Goal: Task Accomplishment & Management: Manage account settings

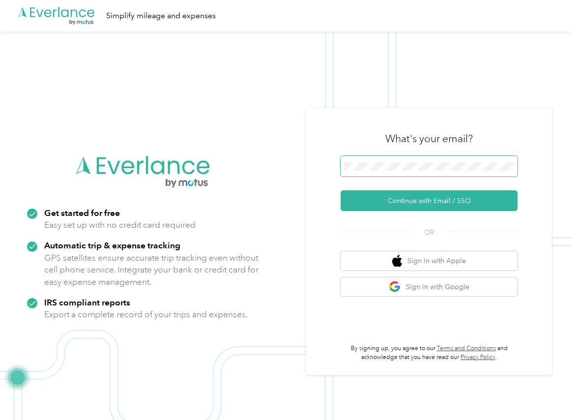
click at [375, 158] on span at bounding box center [429, 166] width 177 height 21
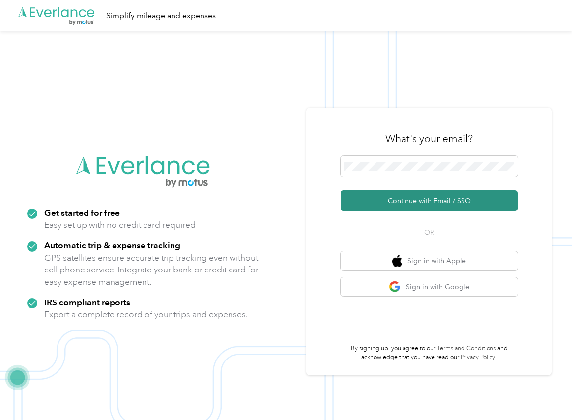
click at [374, 203] on button "Continue with Email / SSO" at bounding box center [429, 200] width 177 height 21
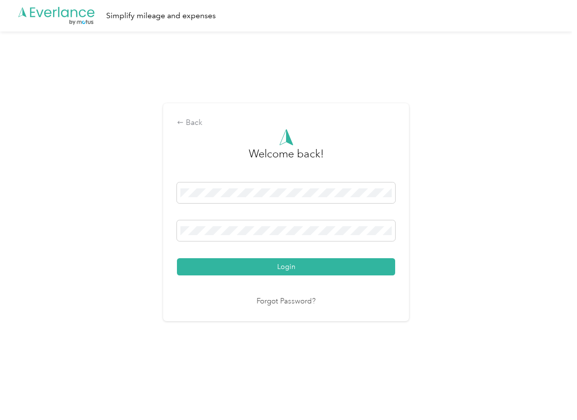
click at [215, 269] on button "Login" at bounding box center [286, 266] width 218 height 17
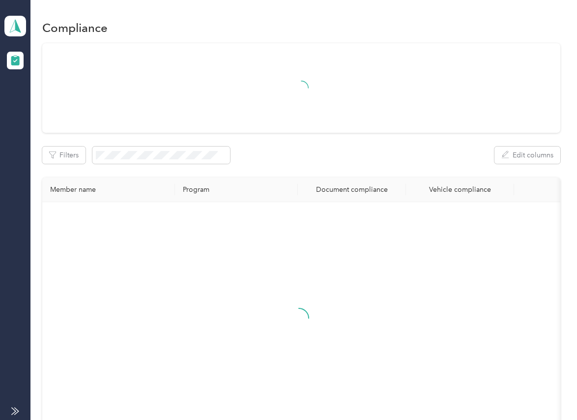
click at [362, 153] on div "Filters Edit columns" at bounding box center [301, 155] width 518 height 17
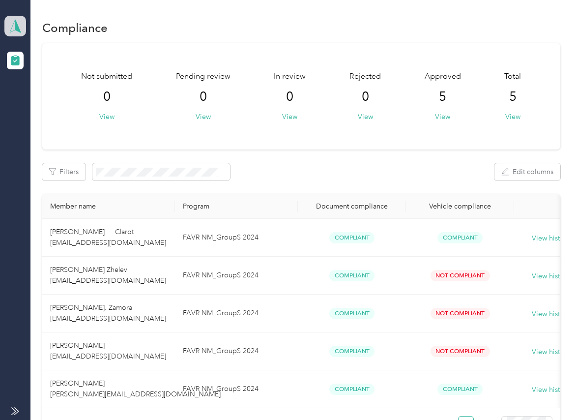
click at [11, 19] on icon at bounding box center [15, 26] width 15 height 14
click at [49, 102] on div "Log out" at bounding box center [32, 102] width 38 height 10
